Goal: Task Accomplishment & Management: Manage account settings

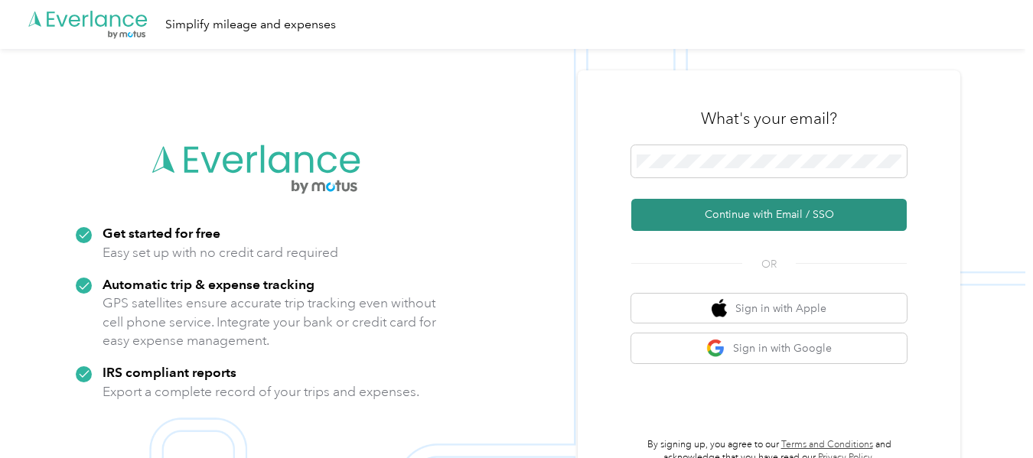
click at [733, 214] on button "Continue with Email / SSO" at bounding box center [768, 215] width 275 height 32
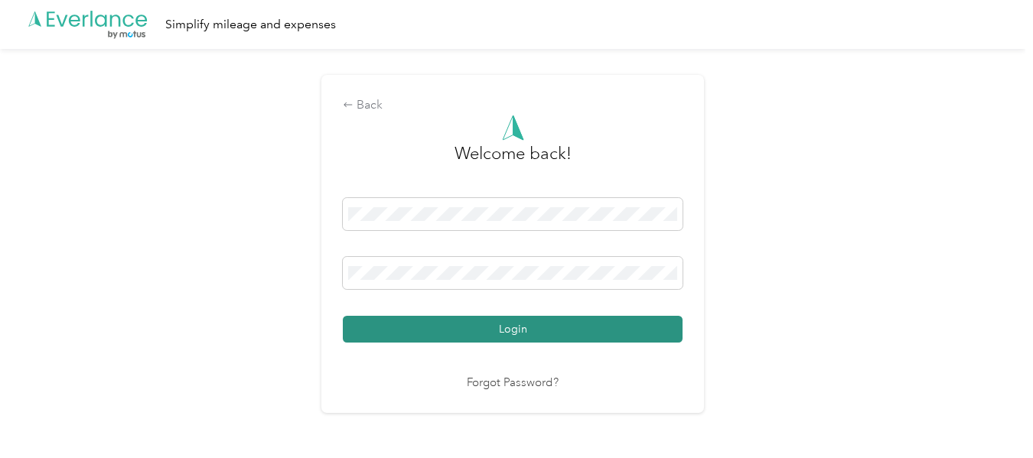
click at [490, 339] on button "Login" at bounding box center [513, 329] width 340 height 27
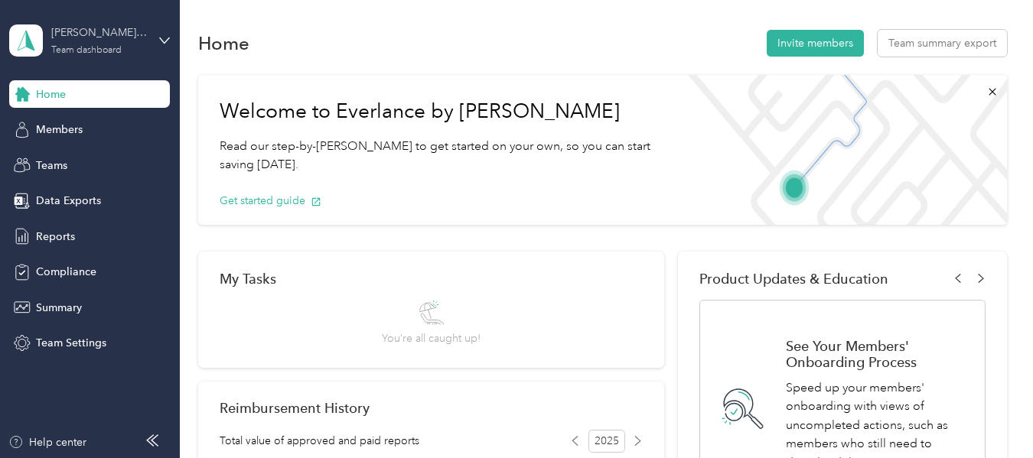
click at [76, 34] on div "[PERSON_NAME] team" at bounding box center [99, 32] width 96 height 16
click at [60, 159] on div "Personal dashboard" at bounding box center [71, 160] width 96 height 16
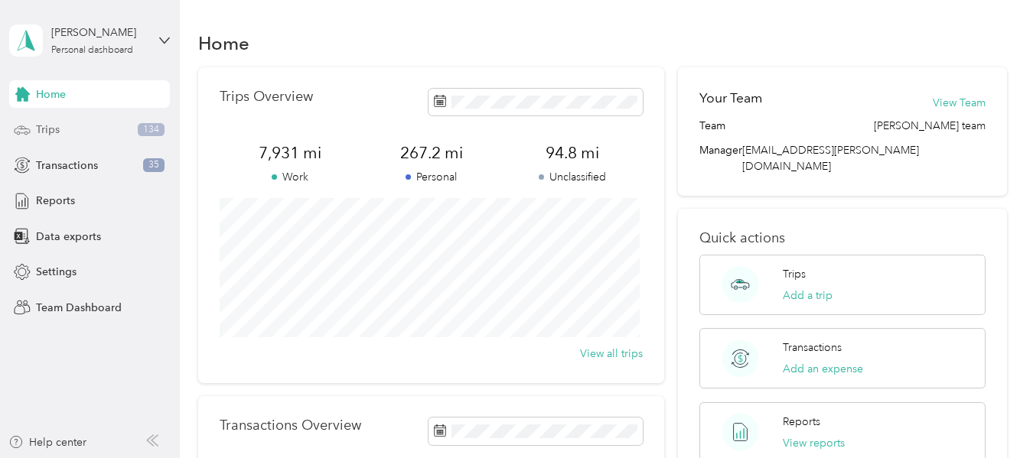
click at [51, 132] on span "Trips" at bounding box center [48, 130] width 24 height 16
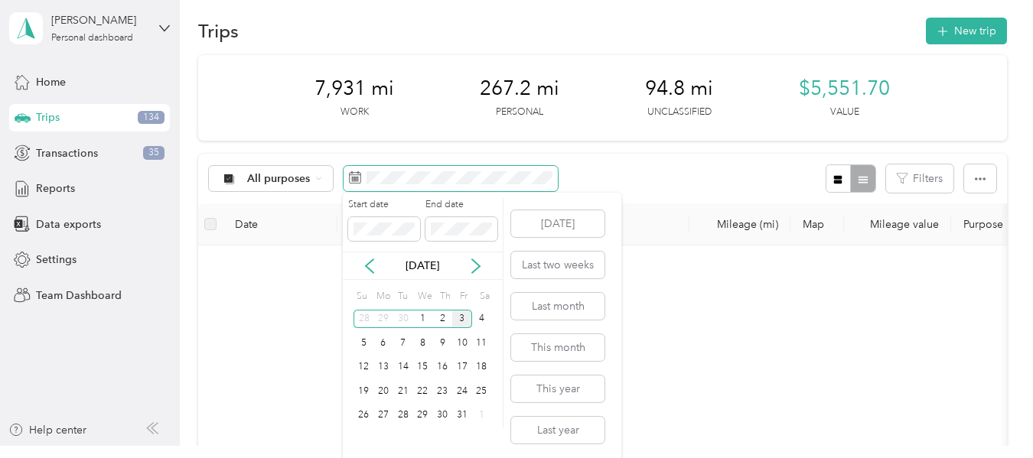
scroll to position [15, 0]
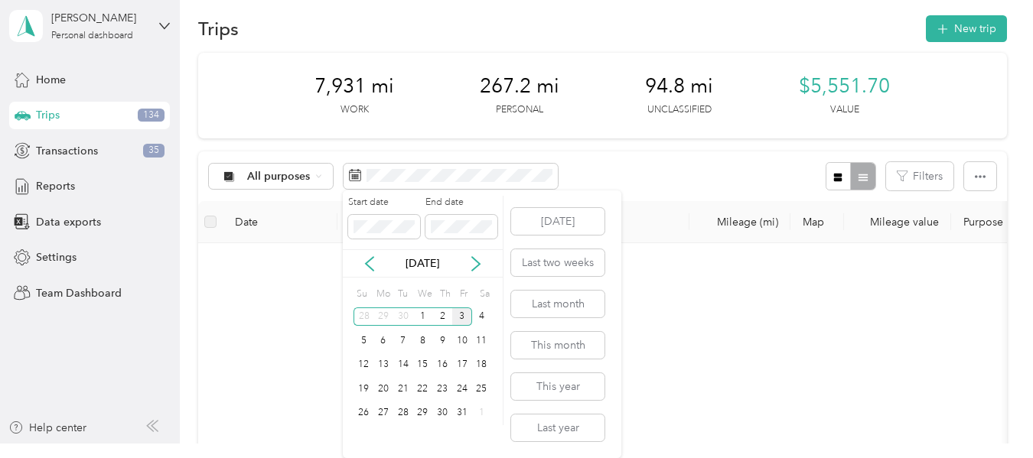
click at [371, 273] on div "[DATE]" at bounding box center [423, 263] width 160 height 28
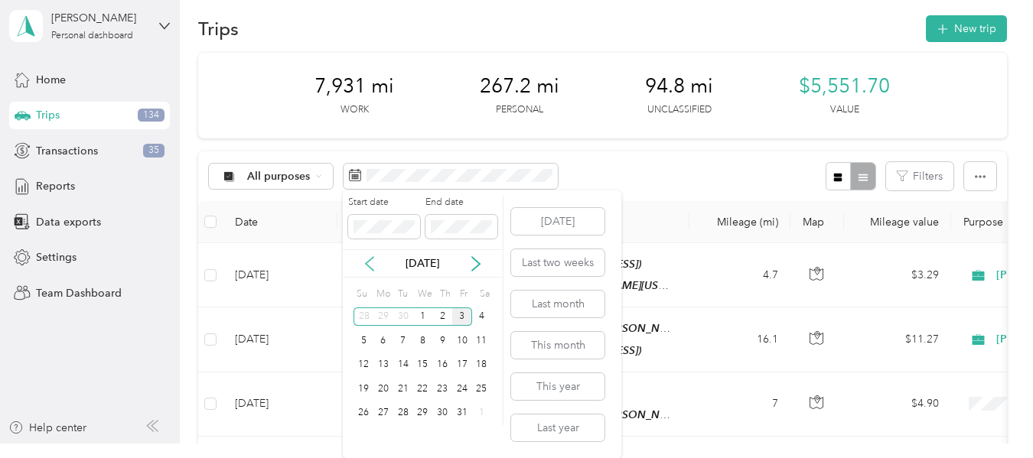
click at [374, 263] on icon at bounding box center [369, 263] width 15 height 15
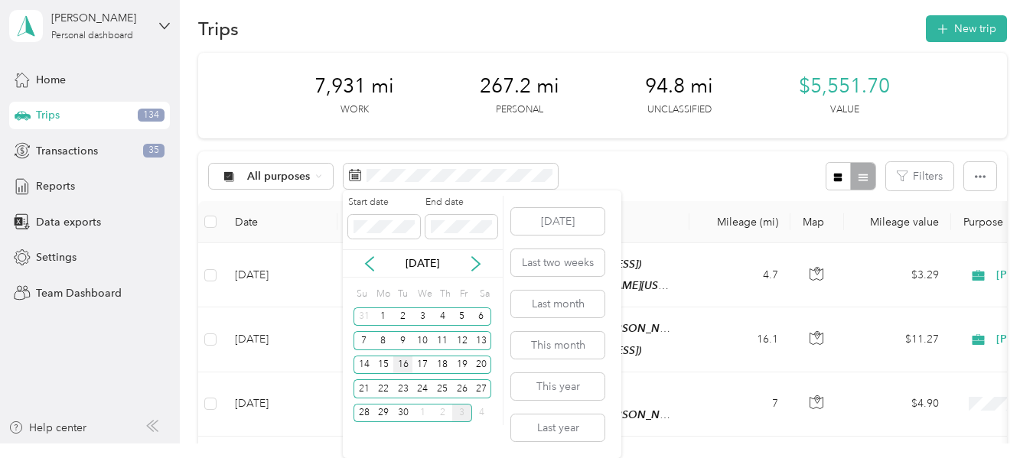
click at [399, 365] on div "16" at bounding box center [403, 365] width 20 height 19
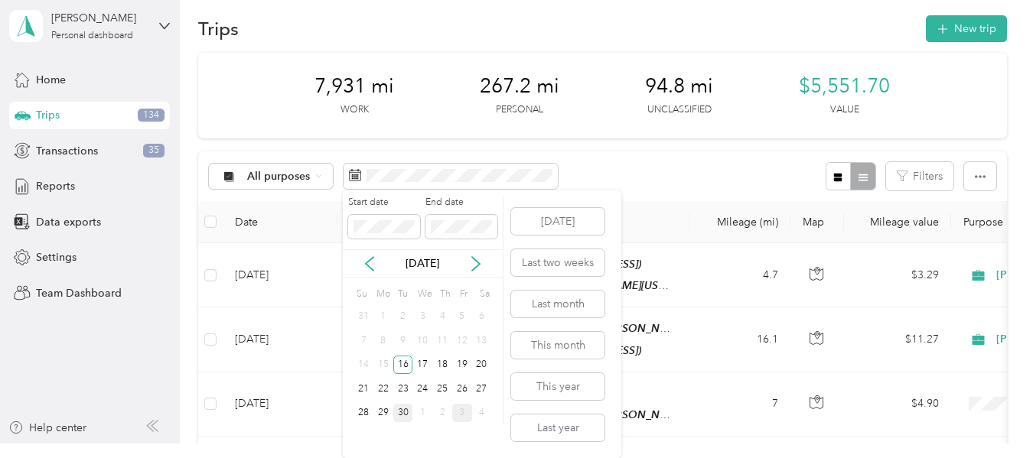
click at [399, 412] on div "30" at bounding box center [403, 413] width 20 height 19
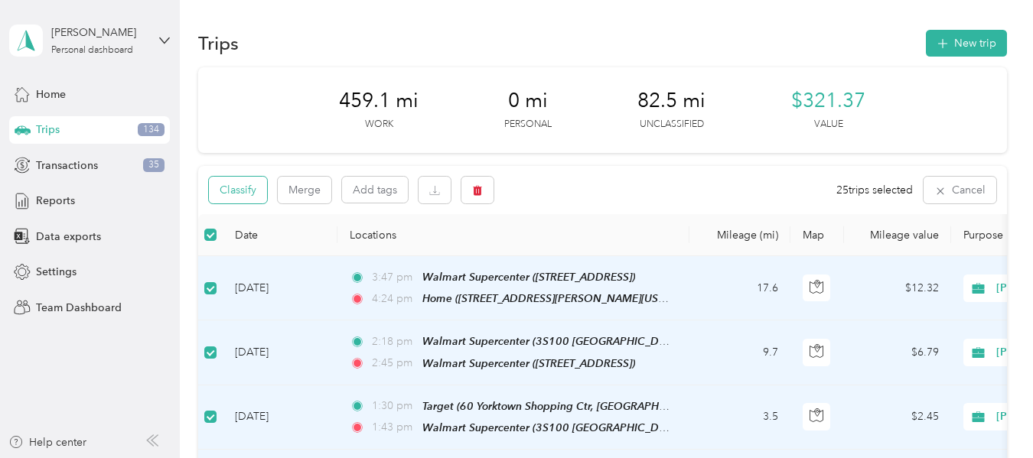
click at [251, 200] on button "Classify" at bounding box center [238, 190] width 58 height 27
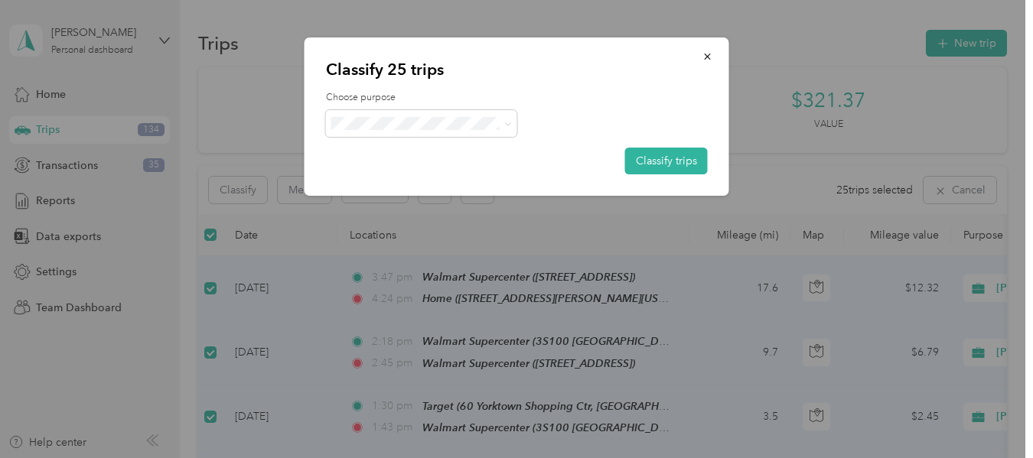
click at [425, 141] on li "[PERSON_NAME]" at bounding box center [421, 151] width 191 height 27
click at [656, 158] on button "Classify trips" at bounding box center [666, 161] width 83 height 27
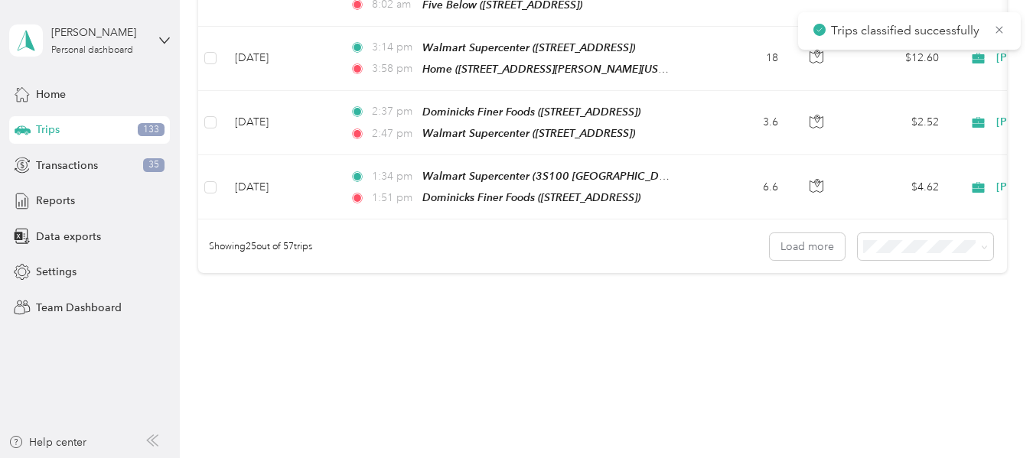
scroll to position [1573, 0]
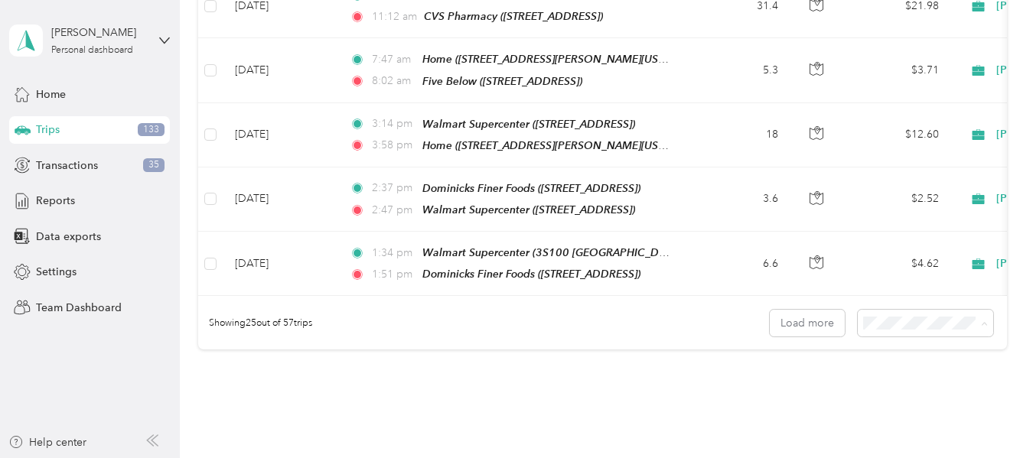
click at [877, 386] on li "100 per load" at bounding box center [921, 378] width 135 height 27
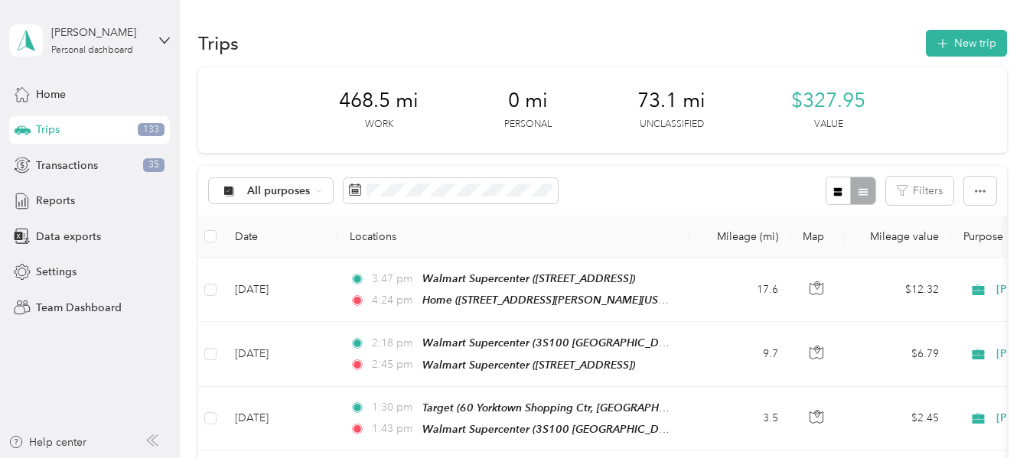
click at [217, 236] on th at bounding box center [210, 237] width 24 height 42
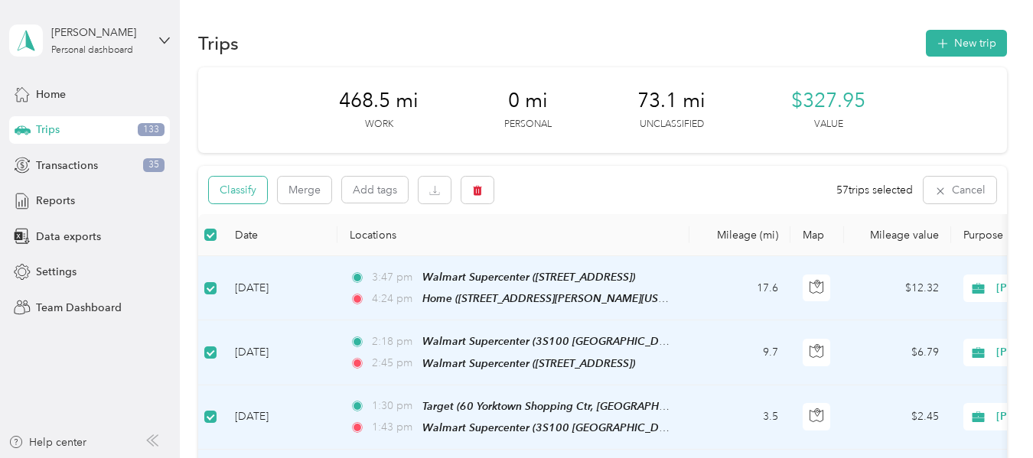
click at [249, 187] on button "Classify" at bounding box center [238, 190] width 58 height 27
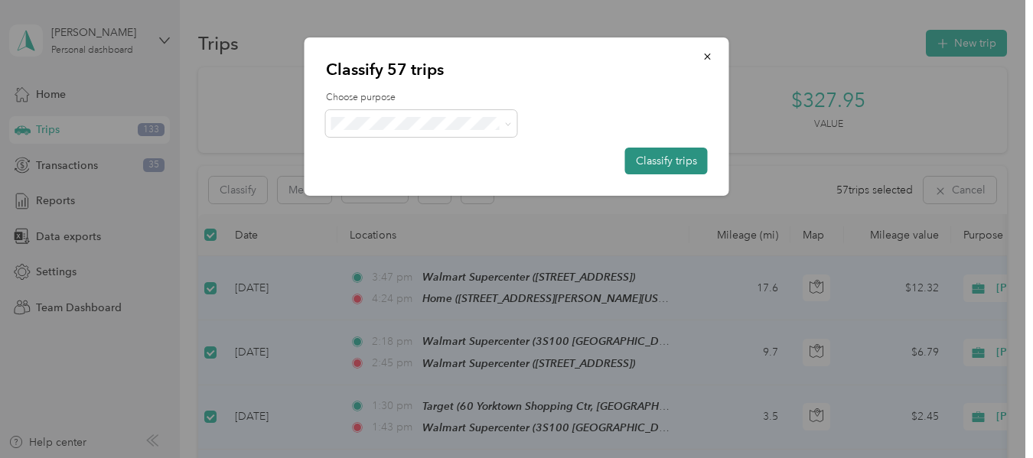
click at [672, 161] on button "Classify trips" at bounding box center [666, 161] width 83 height 27
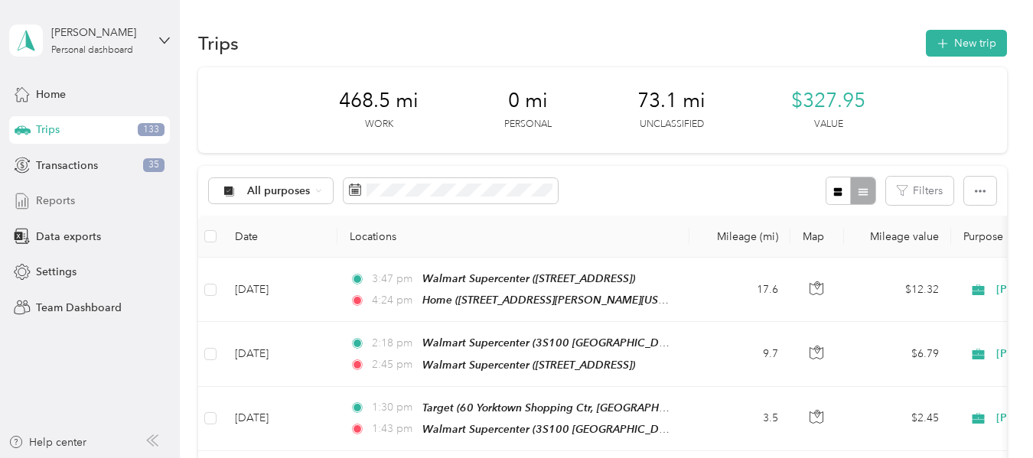
click at [31, 197] on div "Reports" at bounding box center [89, 201] width 161 height 28
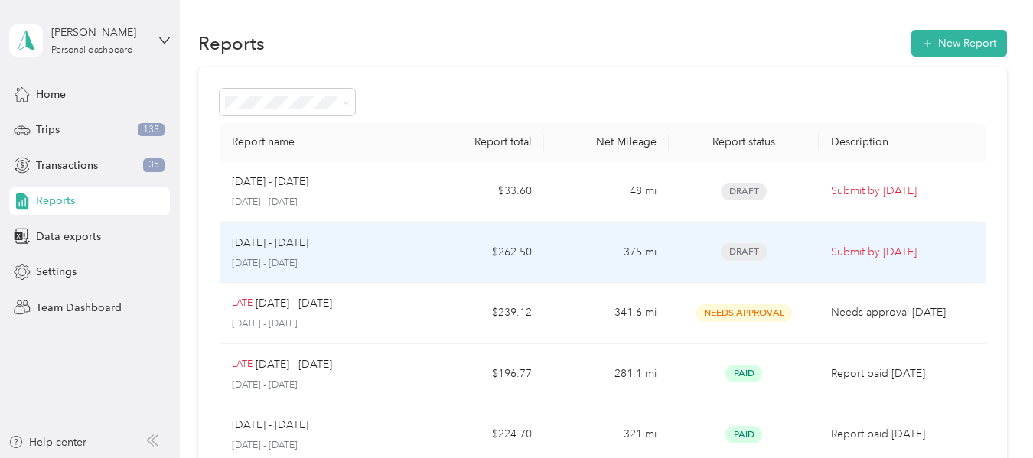
click at [425, 250] on td "$262.50" at bounding box center [481, 253] width 125 height 61
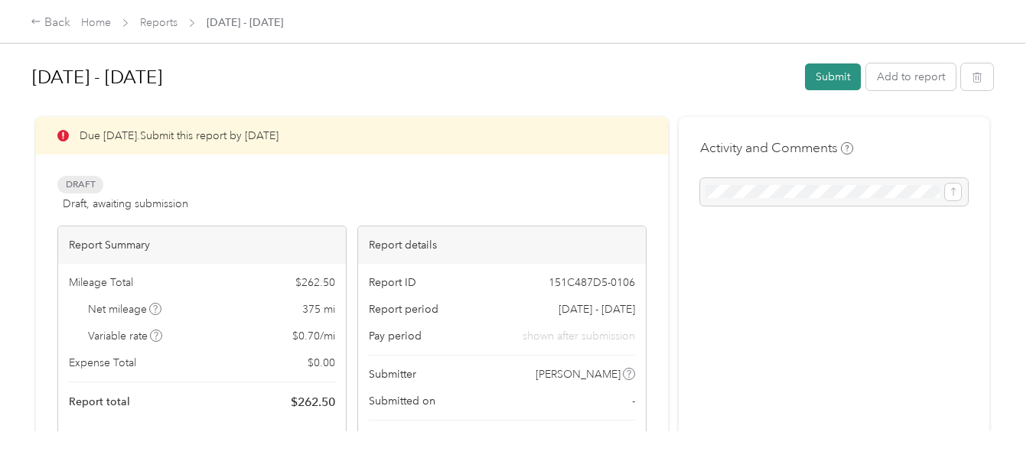
click at [827, 76] on button "Submit" at bounding box center [833, 76] width 56 height 27
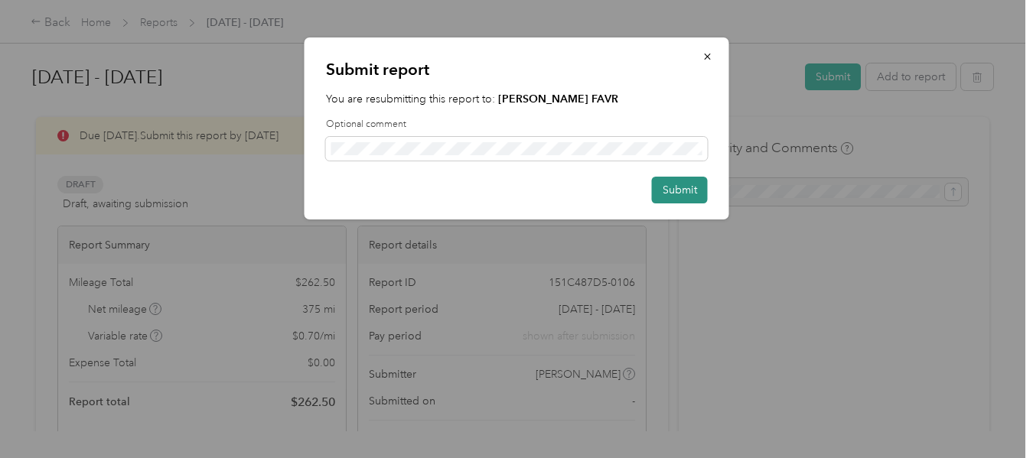
click at [696, 181] on button "Submit" at bounding box center [680, 190] width 56 height 27
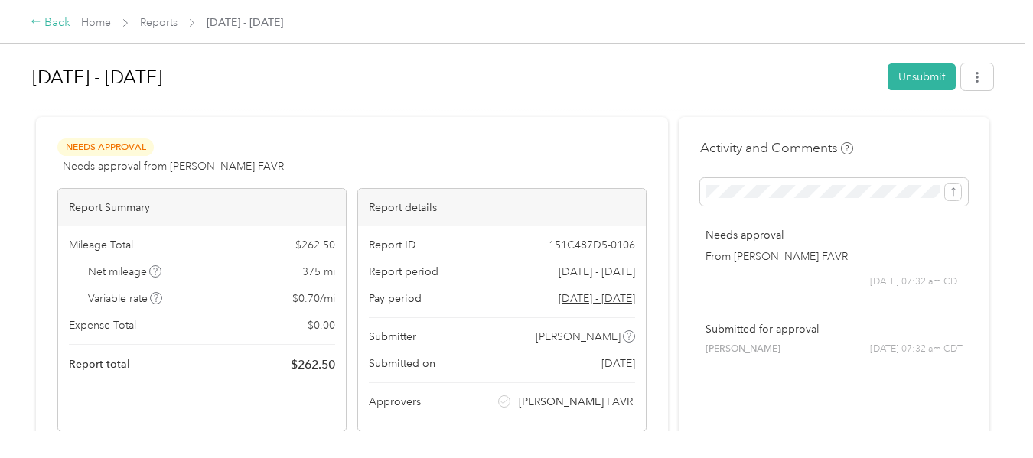
click at [51, 15] on div "Back" at bounding box center [51, 23] width 40 height 18
